Goal: Navigation & Orientation: Find specific page/section

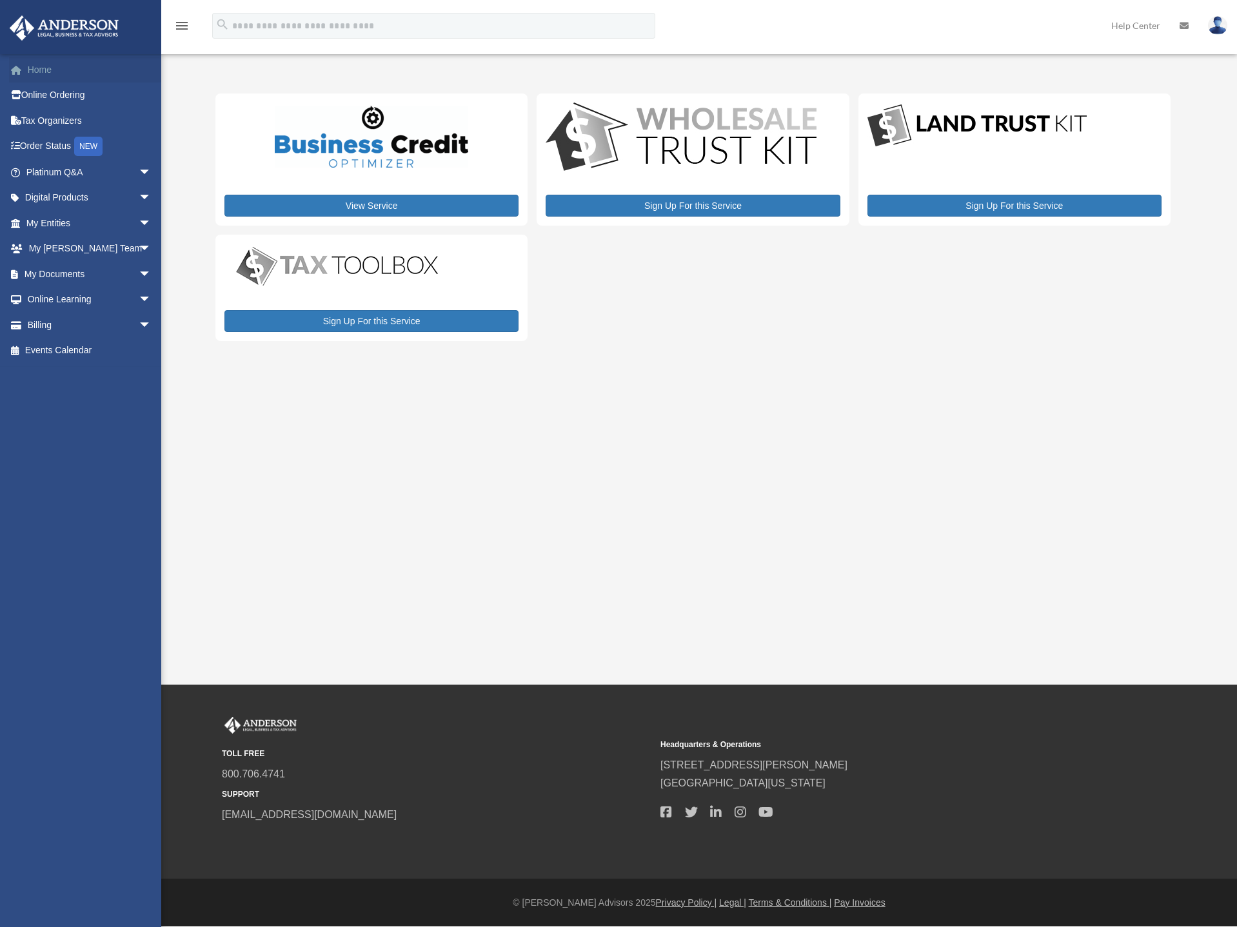
click at [39, 70] on link "Home" at bounding box center [90, 70] width 162 height 26
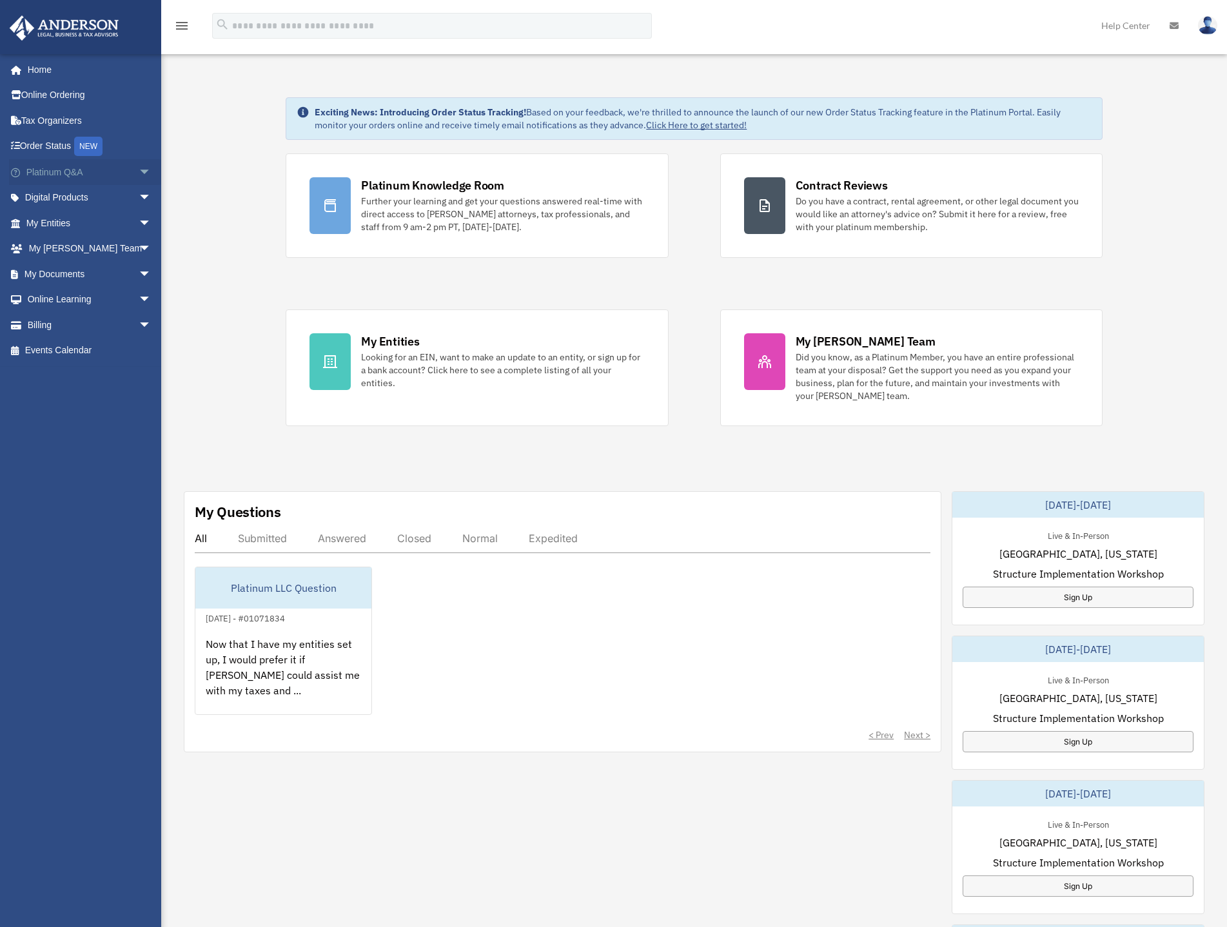
click at [139, 170] on span "arrow_drop_down" at bounding box center [152, 172] width 26 height 26
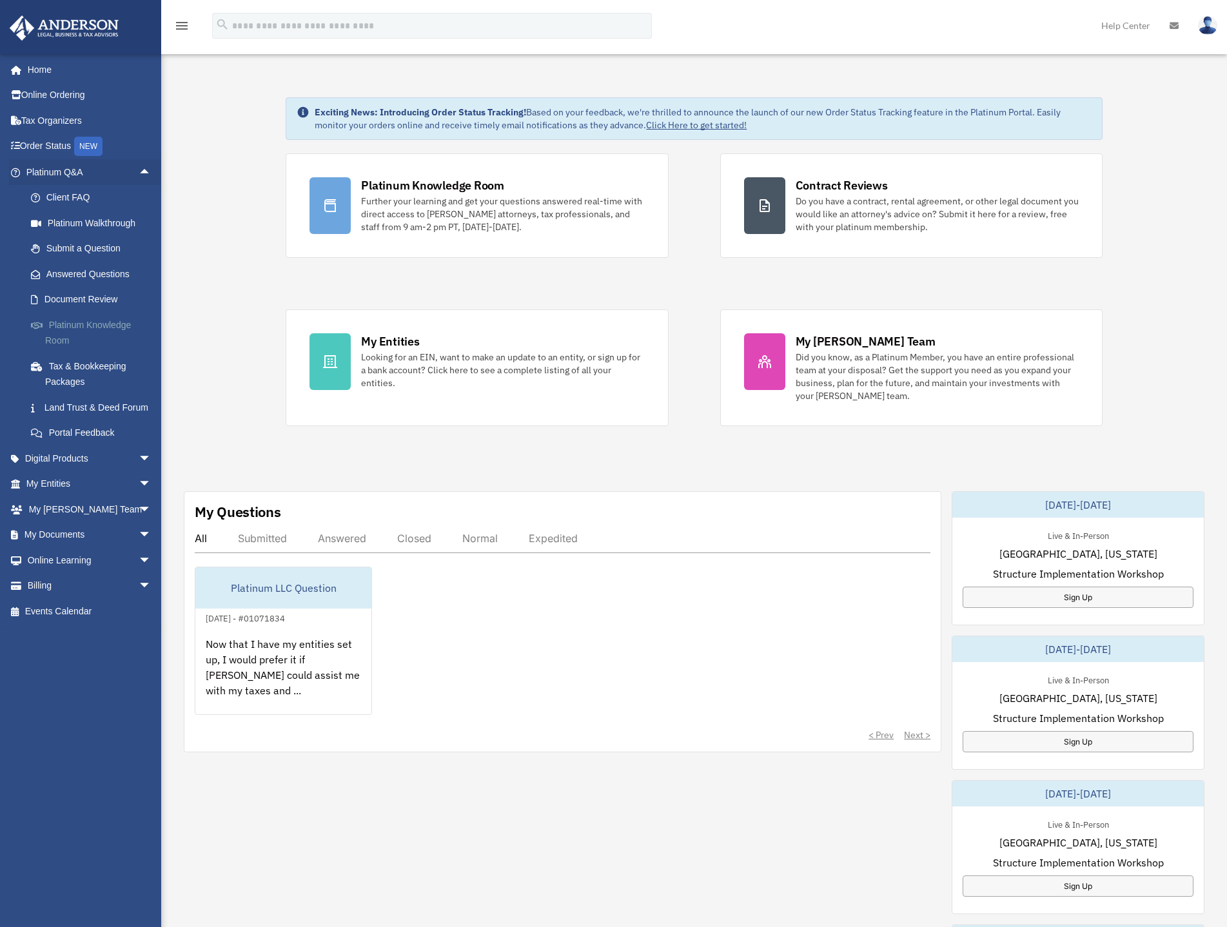
click at [101, 328] on link "Platinum Knowledge Room" at bounding box center [94, 332] width 153 height 41
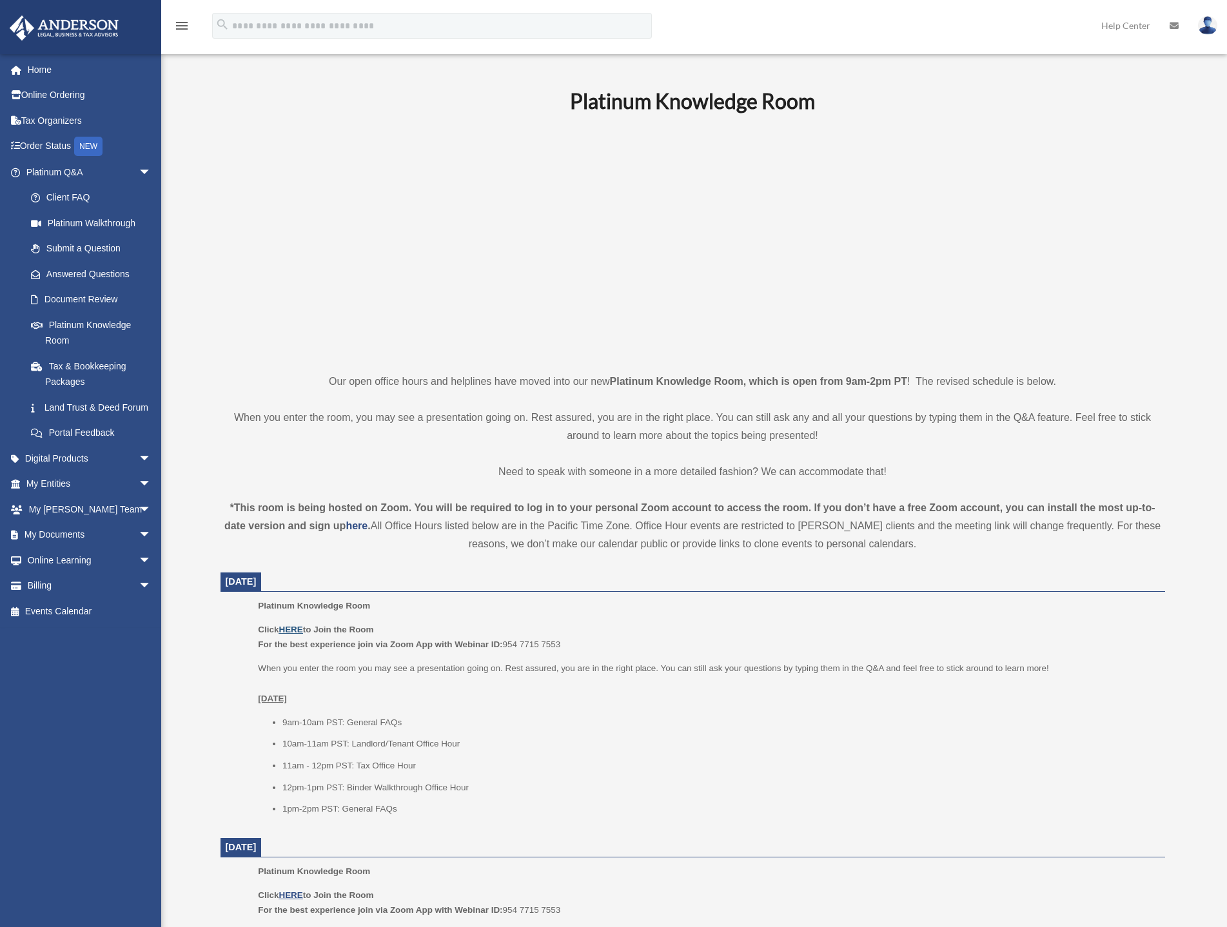
click at [290, 626] on u "HERE" at bounding box center [291, 630] width 24 height 10
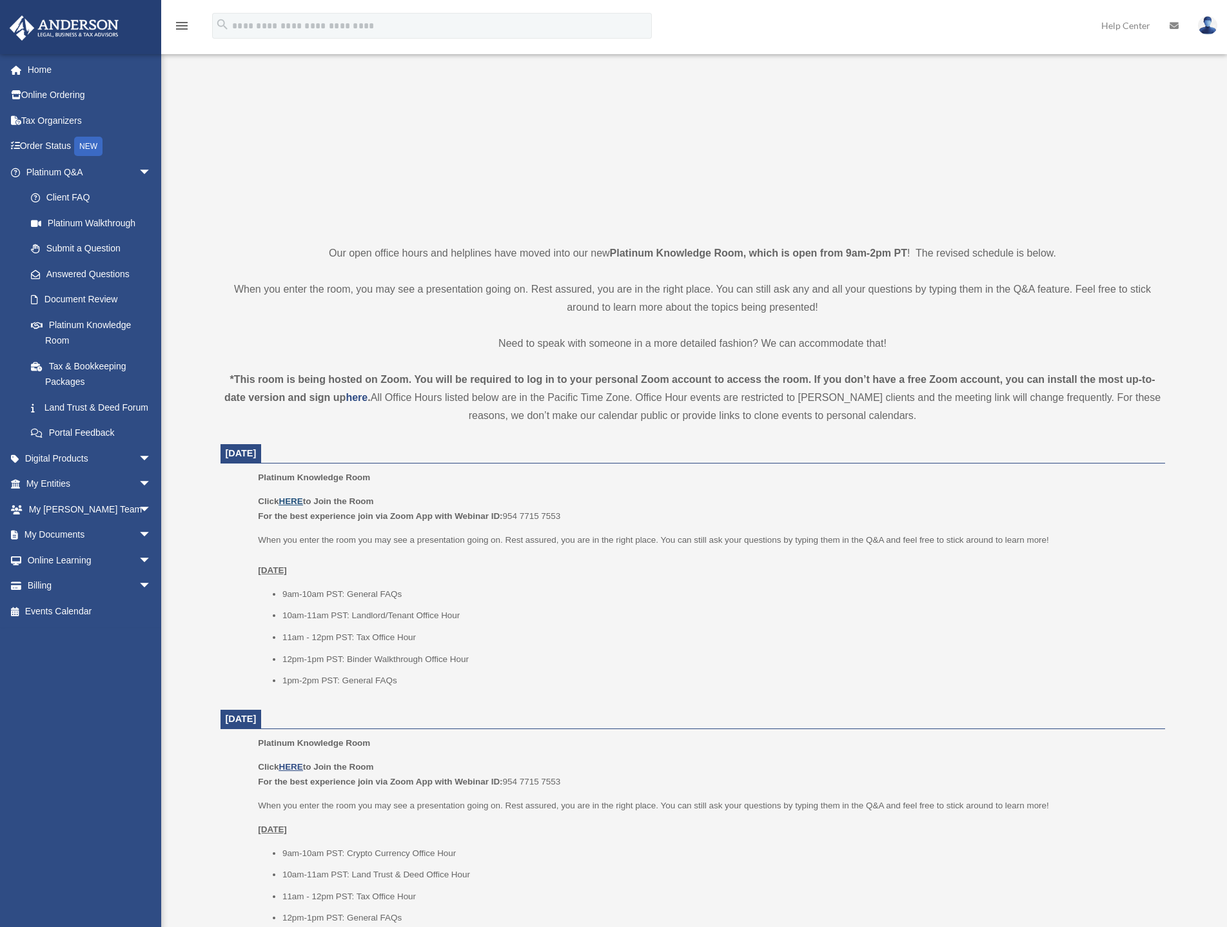
scroll to position [129, 0]
click at [72, 497] on link "My Entities arrow_drop_down" at bounding box center [90, 484] width 162 height 26
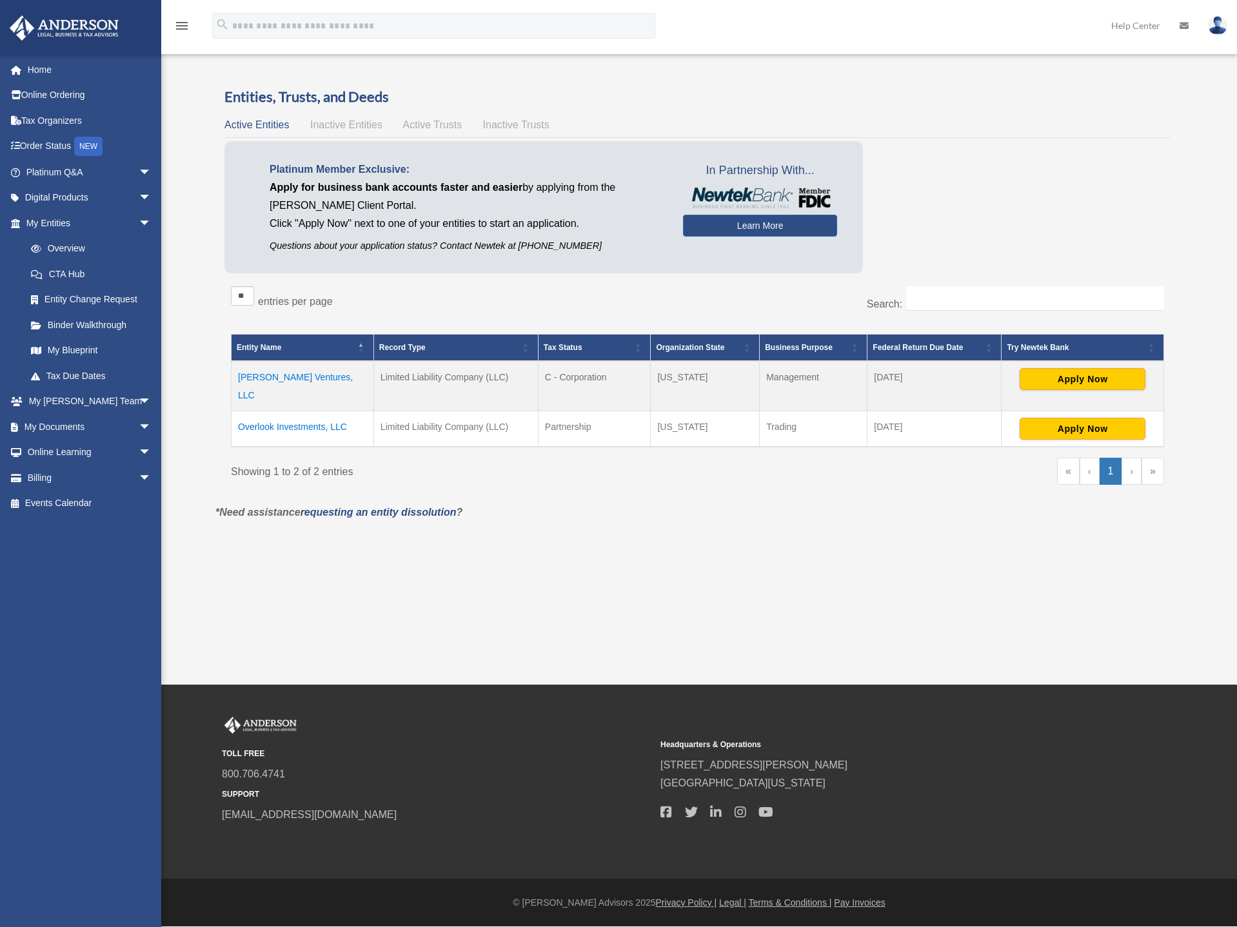
click at [272, 412] on td "Overlook Investments, LLC" at bounding box center [303, 429] width 143 height 36
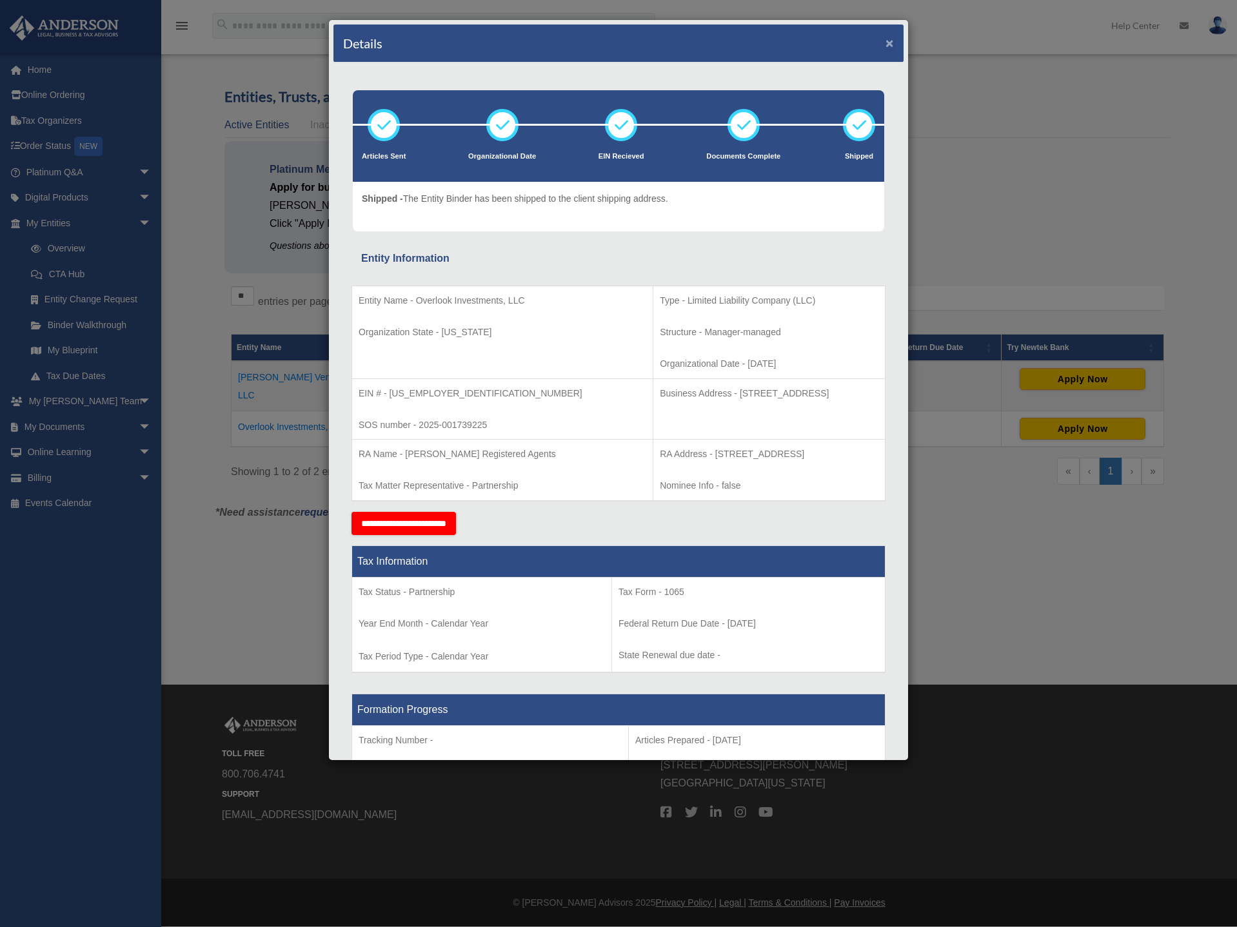
click at [886, 42] on button "×" at bounding box center [890, 43] width 8 height 14
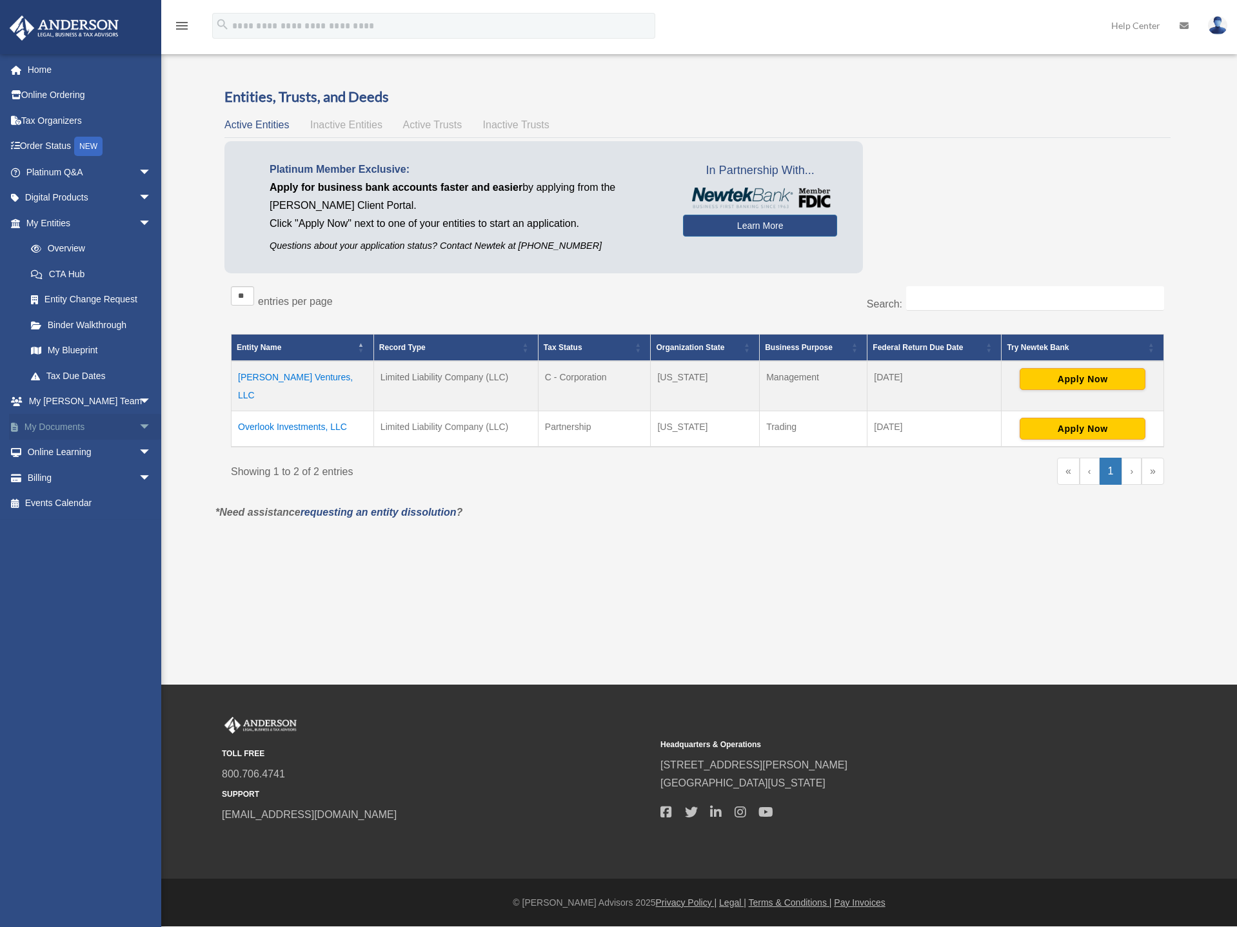
click at [139, 426] on span "arrow_drop_down" at bounding box center [152, 427] width 26 height 26
click at [68, 352] on link "My Blueprint" at bounding box center [94, 351] width 153 height 26
